Goal: Navigation & Orientation: Understand site structure

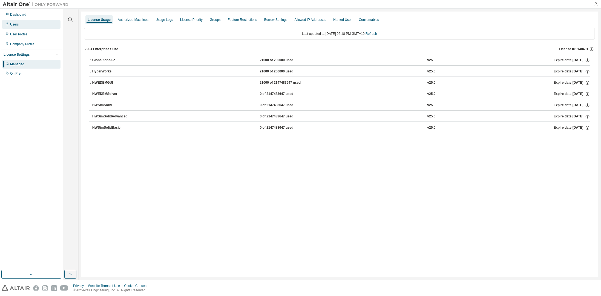
click at [21, 24] on div "Users" at bounding box center [31, 24] width 58 height 9
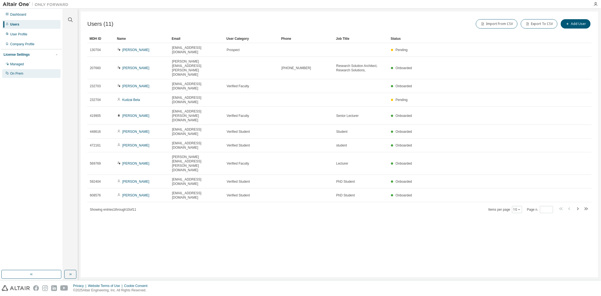
click at [23, 74] on div "On Prem" at bounding box center [31, 73] width 58 height 9
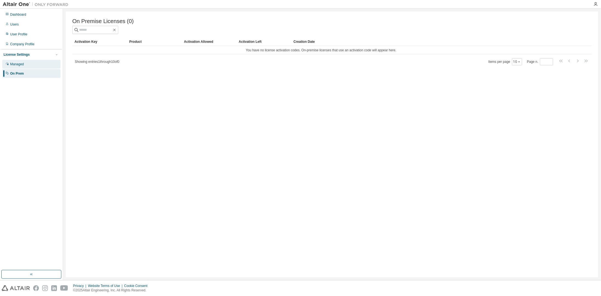
click at [15, 63] on div "Managed" at bounding box center [17, 64] width 14 height 4
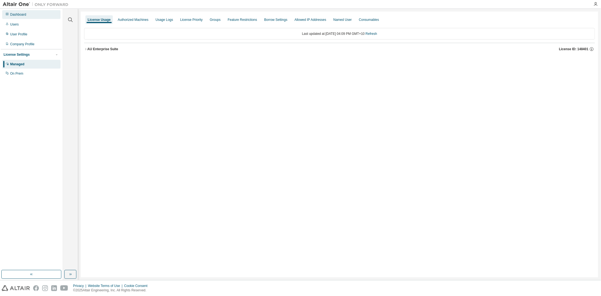
click at [17, 15] on div "Dashboard" at bounding box center [18, 14] width 16 height 4
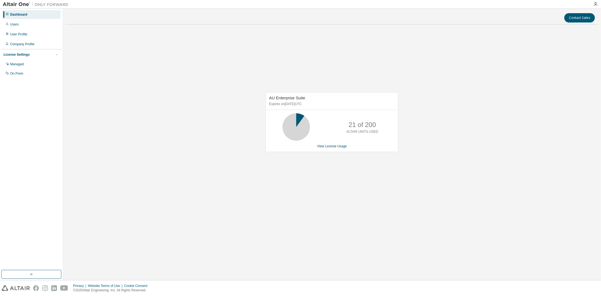
click at [13, 4] on img at bounding box center [37, 4] width 68 height 5
click at [16, 25] on div "Users" at bounding box center [14, 24] width 8 height 4
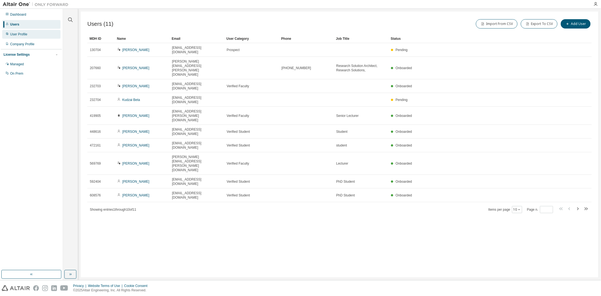
click at [25, 35] on div "User Profile" at bounding box center [18, 34] width 17 height 4
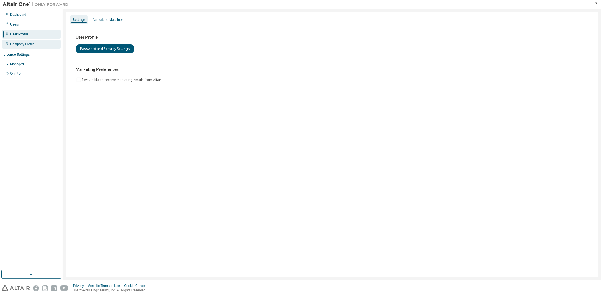
click at [22, 43] on div "Company Profile" at bounding box center [22, 44] width 24 height 4
